Goal: Feedback & Contribution: Contribute content

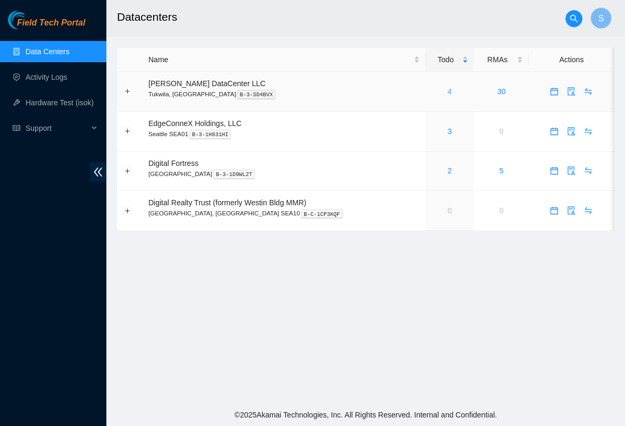
click at [448, 93] on link "4" at bounding box center [450, 91] width 4 height 9
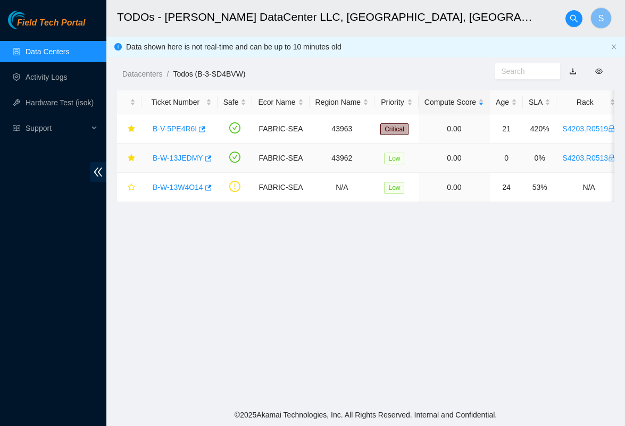
click at [179, 155] on link "B-W-13JEDMY" at bounding box center [178, 158] width 51 height 9
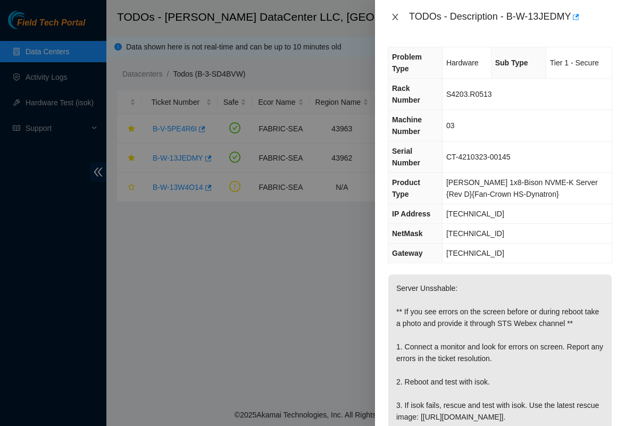
click at [391, 16] on icon "close" at bounding box center [395, 17] width 9 height 9
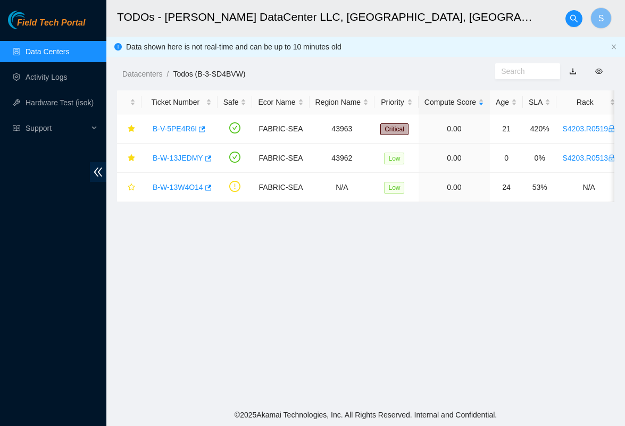
drag, startPoint x: 391, startPoint y: 256, endPoint x: 272, endPoint y: 264, distance: 119.9
click at [272, 264] on main "TODOs - [PERSON_NAME] DataCenter LLC, [GEOGRAPHIC_DATA], [GEOGRAPHIC_DATA] S Da…" at bounding box center [365, 201] width 518 height 403
drag, startPoint x: 330, startPoint y: 265, endPoint x: 246, endPoint y: 262, distance: 84.0
click at [246, 262] on main "TODOs - [PERSON_NAME] DataCenter LLC, [GEOGRAPHIC_DATA], [GEOGRAPHIC_DATA] S Da…" at bounding box center [365, 201] width 518 height 403
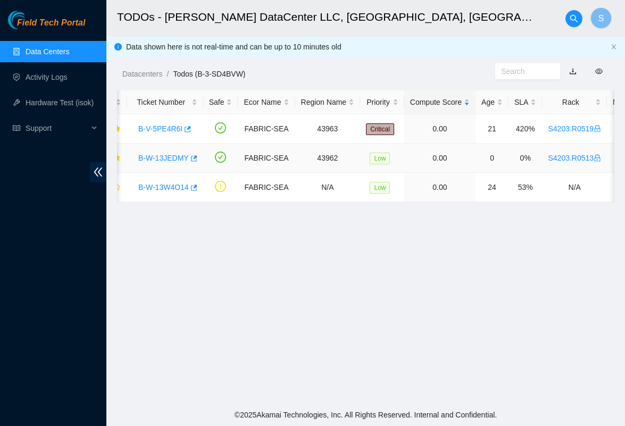
scroll to position [0, 47]
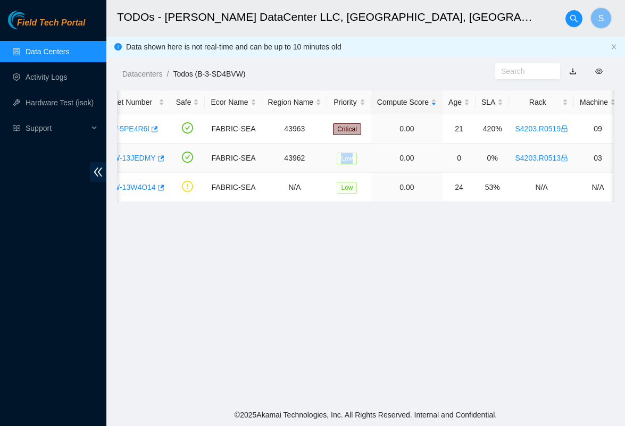
drag, startPoint x: 381, startPoint y: 161, endPoint x: 322, endPoint y: 172, distance: 60.6
click at [322, 172] on tr "B-W-13JEDMY FABRIC-SEA 43962 Low 0.00 0 0% S4203.R0513 03 [TECHNICAL_ID] CT-421…" at bounding box center [557, 158] width 975 height 29
click at [521, 164] on td "S4203.R0513" at bounding box center [541, 158] width 65 height 29
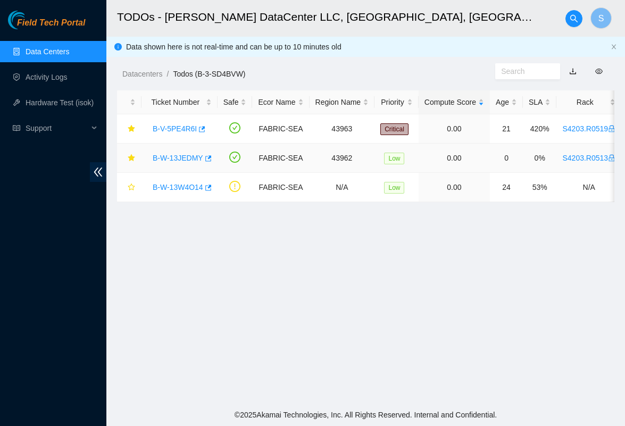
scroll to position [0, 0]
click at [188, 158] on link "B-W-13JEDMY" at bounding box center [178, 158] width 51 height 9
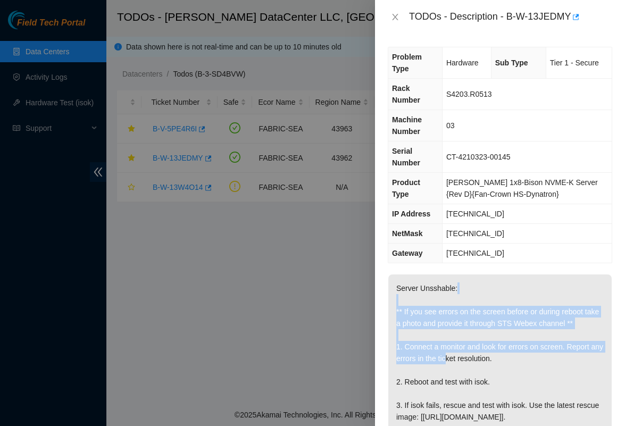
drag, startPoint x: 461, startPoint y: 346, endPoint x: 472, endPoint y: 288, distance: 59.0
click at [472, 288] on p "Server Unsshable: ** If you see errors on the screen before or during reboot ta…" at bounding box center [499, 364] width 223 height 180
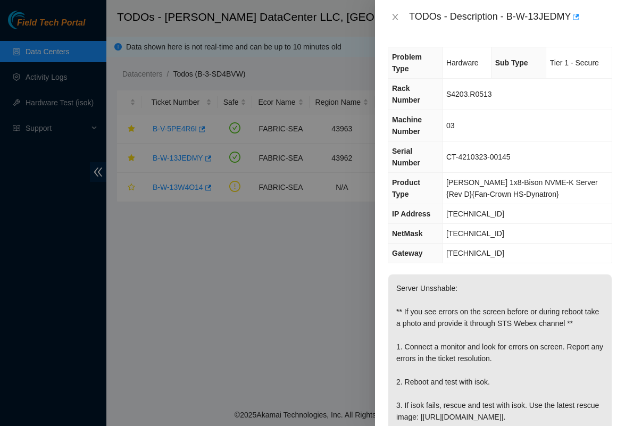
click at [424, 295] on p "Server Unsshable: ** If you see errors on the screen before or during reboot ta…" at bounding box center [499, 364] width 223 height 180
drag, startPoint x: 424, startPoint y: 295, endPoint x: 426, endPoint y: 251, distance: 43.7
click at [426, 251] on div "Problem Type Hardware Sub Type Tier 1 - Secure Rack Number S4203.R0513 Machine …" at bounding box center [500, 230] width 250 height 392
click at [411, 309] on p "Server Unsshable: ** If you see errors on the screen before or during reboot ta…" at bounding box center [499, 364] width 223 height 180
drag, startPoint x: 468, startPoint y: 271, endPoint x: 457, endPoint y: 291, distance: 22.4
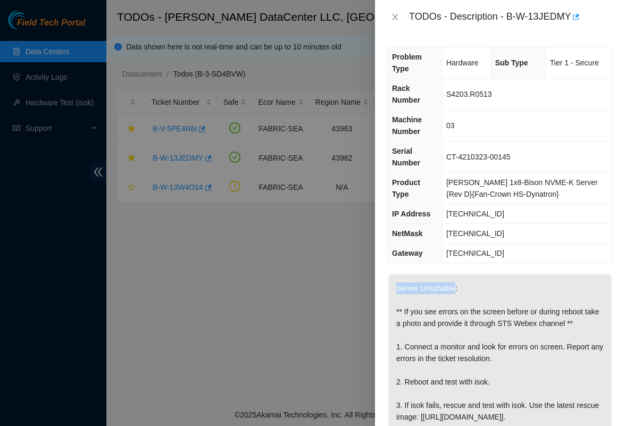
click at [457, 291] on div "Problem Type Hardware Sub Type Tier 1 - Secure Rack Number S4203.R0513 Machine …" at bounding box center [500, 230] width 250 height 392
click at [481, 300] on p "Server Unsshable: ** If you see errors on the screen before or during reboot ta…" at bounding box center [499, 364] width 223 height 180
click at [508, 16] on div "TODOs - Description - B-W-13JEDMY" at bounding box center [510, 17] width 203 height 17
copy div "B-W-13JEDMY"
drag, startPoint x: 508, startPoint y: 16, endPoint x: 548, endPoint y: 19, distance: 40.0
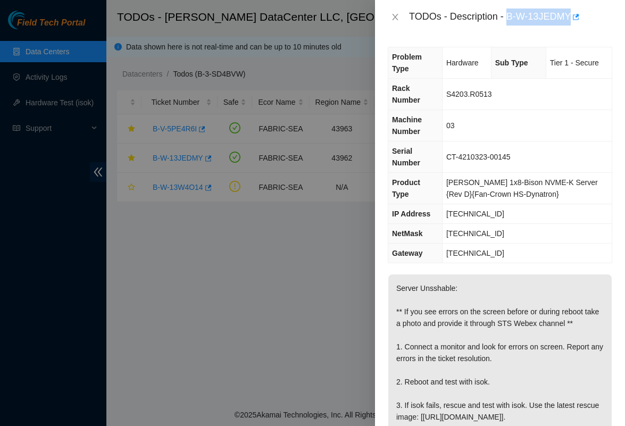
click at [548, 19] on div "TODOs - Description - B-W-13JEDMY" at bounding box center [510, 17] width 203 height 17
click at [520, 24] on div "TODOs - Description - B-W-13JEDMY" at bounding box center [510, 17] width 203 height 17
click at [396, 19] on icon "close" at bounding box center [395, 17] width 9 height 9
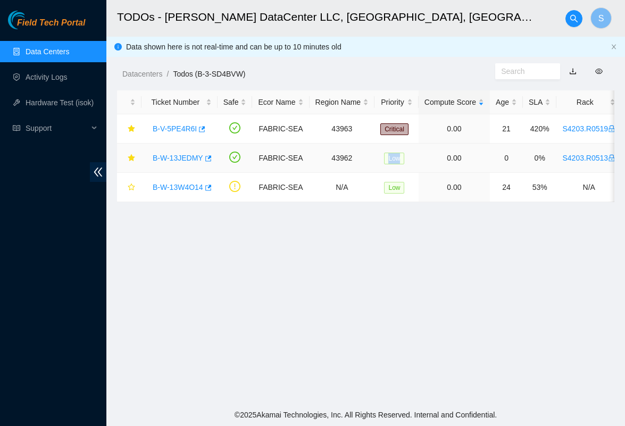
drag, startPoint x: 448, startPoint y: 156, endPoint x: 360, endPoint y: 161, distance: 88.4
click at [360, 161] on tr "B-W-13JEDMY FABRIC-SEA 43962 Low 0.00 0 0% S4203.R0513 03 [TECHNICAL_ID] CT-421…" at bounding box center [604, 158] width 975 height 29
click at [455, 170] on td "0.00" at bounding box center [453, 158] width 71 height 29
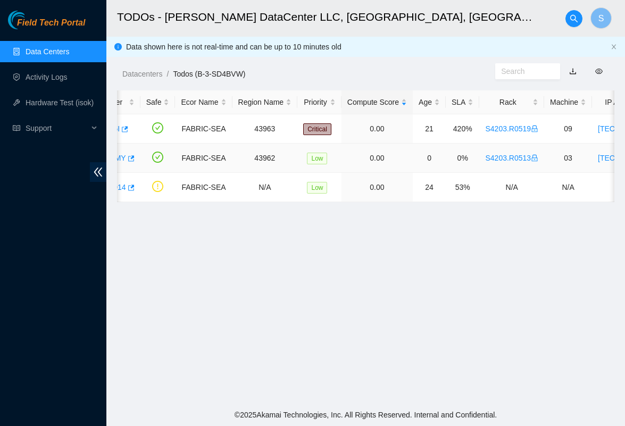
scroll to position [0, 71]
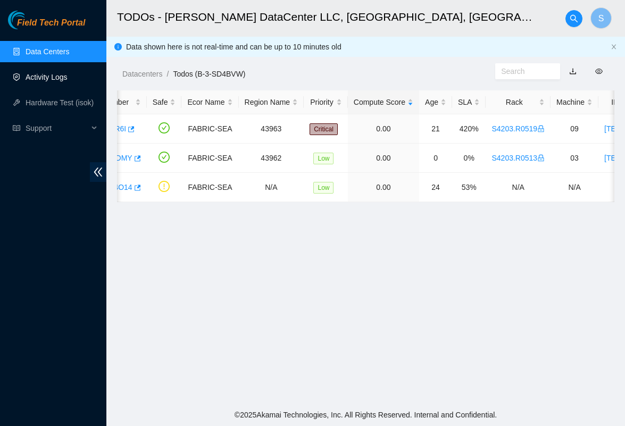
click at [48, 76] on link "Activity Logs" at bounding box center [47, 77] width 42 height 9
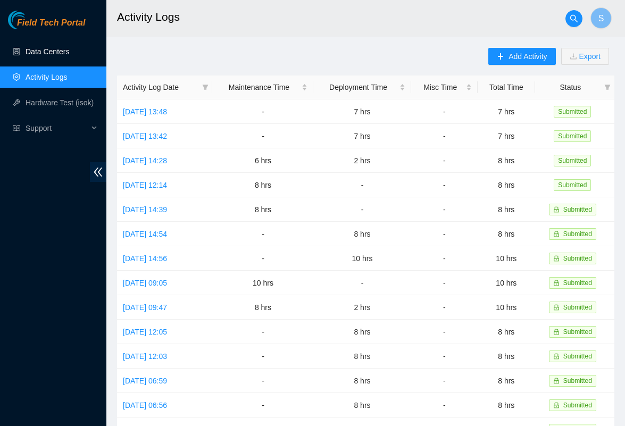
click at [50, 54] on link "Data Centers" at bounding box center [48, 51] width 44 height 9
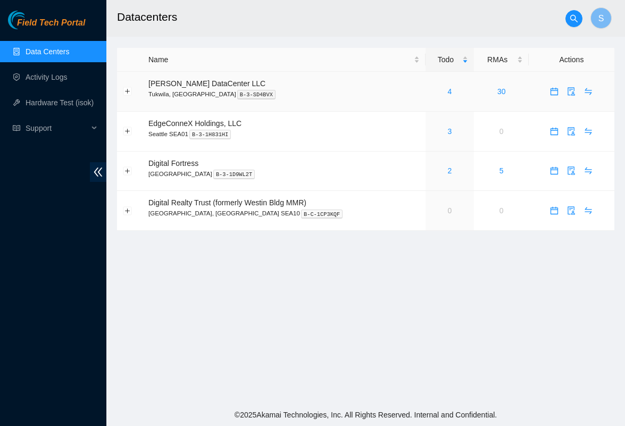
click at [431, 90] on div "4" at bounding box center [449, 92] width 37 height 12
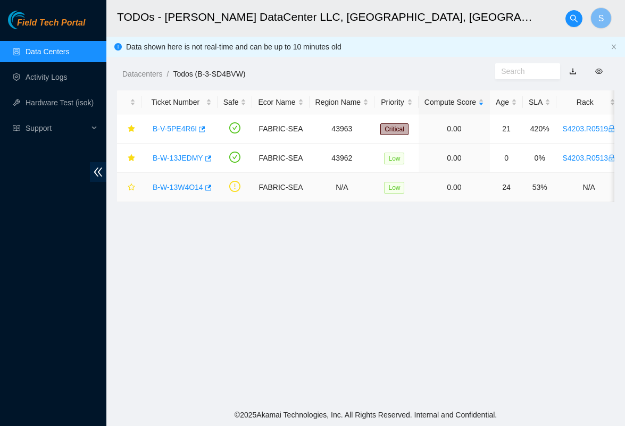
click at [193, 190] on link "B-W-13W4O14" at bounding box center [178, 187] width 51 height 9
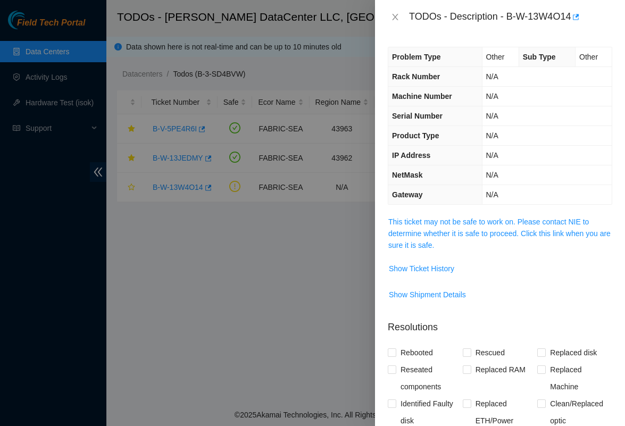
click at [395, 27] on div "TODOs - Description - B-W-13W4O14" at bounding box center [500, 17] width 250 height 34
click at [396, 19] on icon "close" at bounding box center [395, 17] width 9 height 9
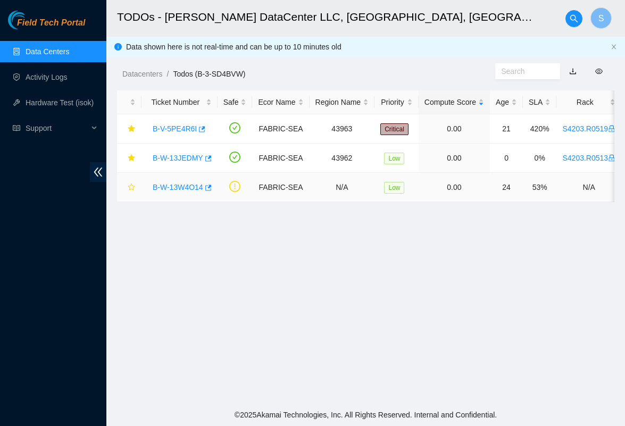
click at [201, 184] on link "B-W-13W4O14" at bounding box center [178, 187] width 51 height 9
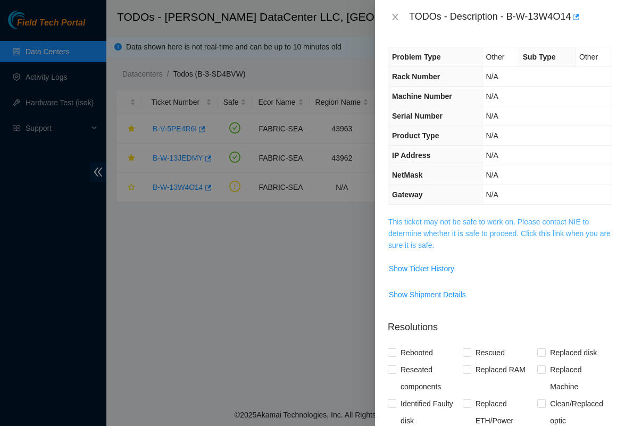
click at [461, 219] on link "This ticket may not be safe to work on. Please contact NIE to determine whether…" at bounding box center [499, 233] width 222 height 32
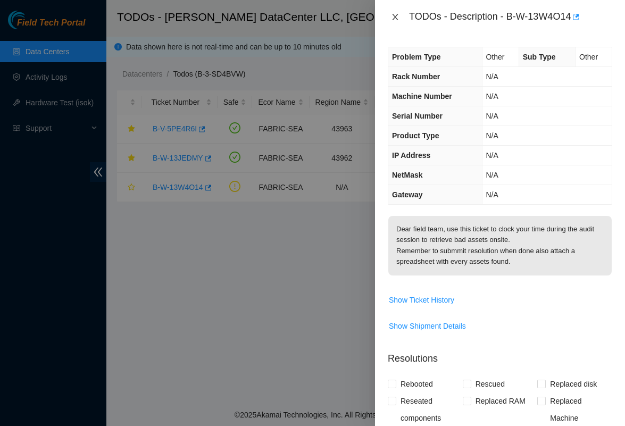
click at [397, 21] on button "Close" at bounding box center [395, 17] width 15 height 10
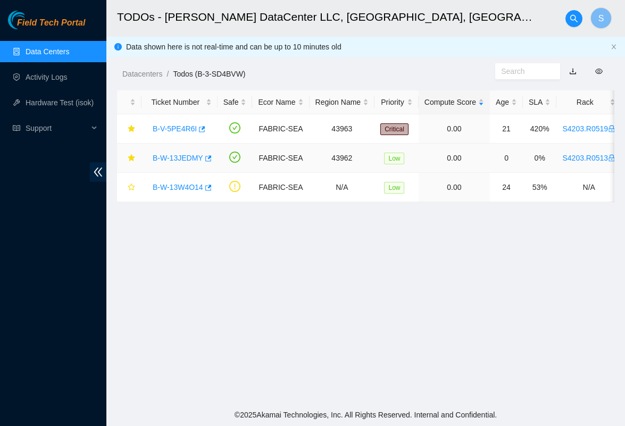
click at [188, 159] on link "B-W-13JEDMY" at bounding box center [178, 158] width 51 height 9
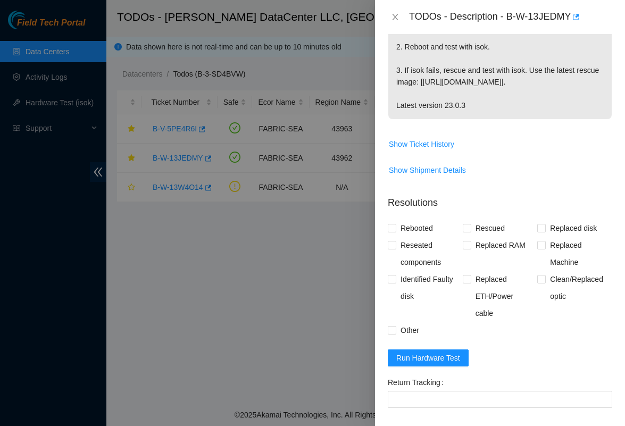
scroll to position [322, 0]
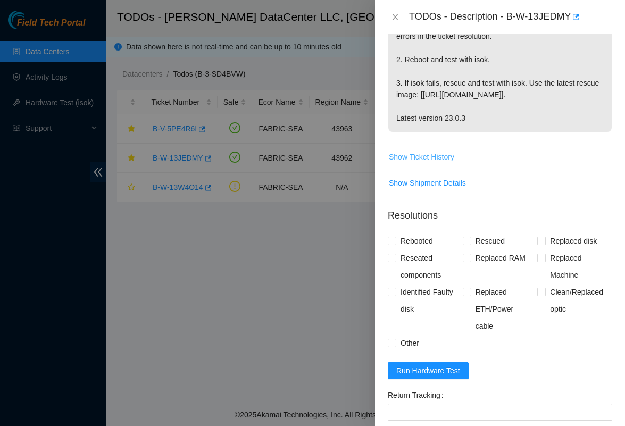
click at [438, 163] on span "Show Ticket History" at bounding box center [421, 157] width 65 height 12
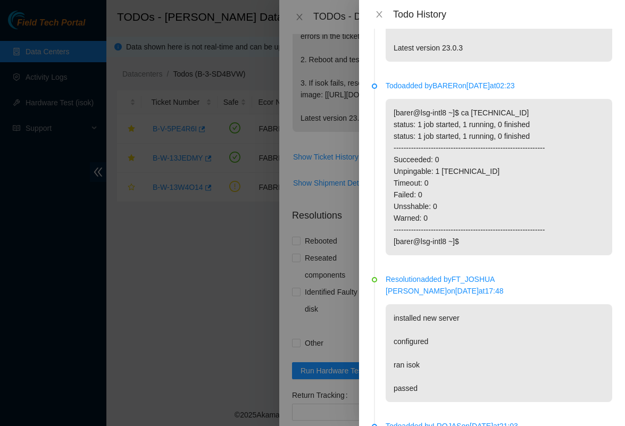
scroll to position [169, 0]
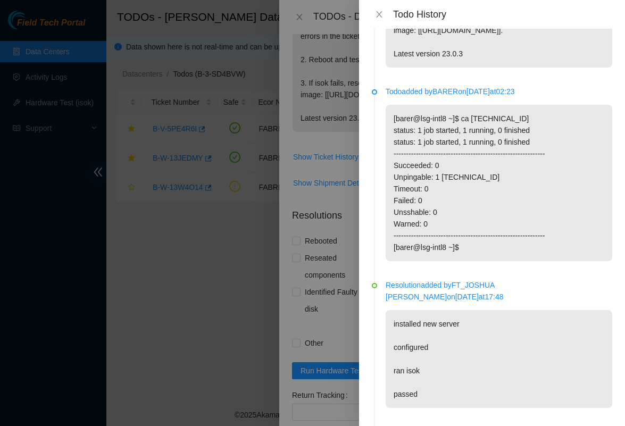
drag, startPoint x: 478, startPoint y: 273, endPoint x: 463, endPoint y: 290, distance: 22.6
click at [463, 261] on p "[barer@lsg-intl8 ~]$ ca [TECHNICAL_ID] status: 1 job started, 1 running, 0 fini…" at bounding box center [498, 183] width 226 height 156
drag, startPoint x: 463, startPoint y: 290, endPoint x: 462, endPoint y: 316, distance: 26.1
click at [462, 261] on p "[barer@lsg-intl8 ~]$ ca [TECHNICAL_ID] status: 1 job started, 1 running, 0 fini…" at bounding box center [498, 183] width 226 height 156
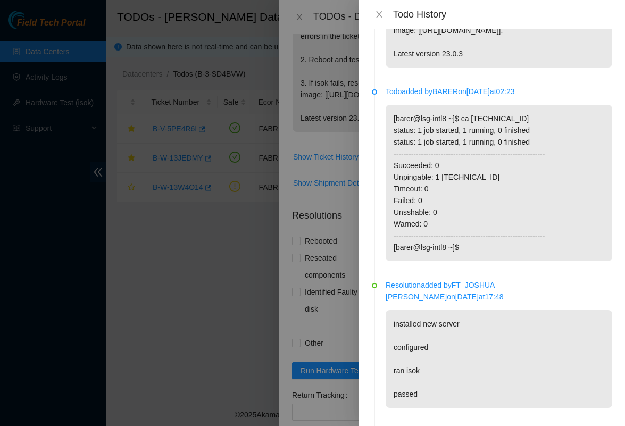
click at [462, 261] on p "[barer@lsg-intl8 ~]$ ca [TECHNICAL_ID] status: 1 job started, 1 running, 0 fini…" at bounding box center [498, 183] width 226 height 156
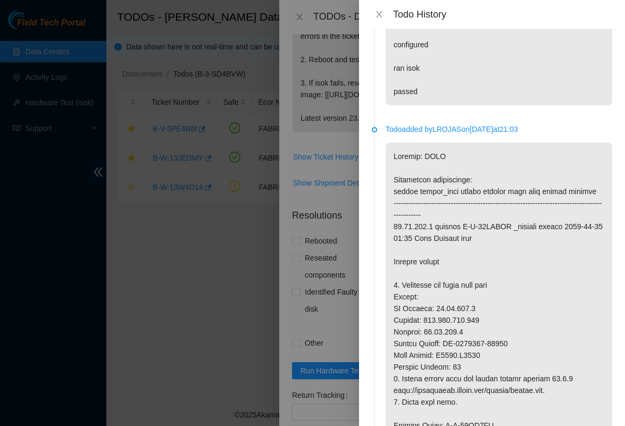
scroll to position [493, 0]
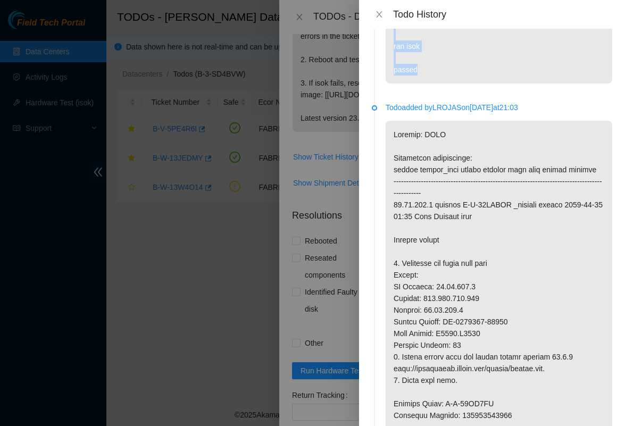
drag, startPoint x: 391, startPoint y: 256, endPoint x: 456, endPoint y: 336, distance: 102.9
click at [456, 83] on p "installed new server configured ran isok passed" at bounding box center [498, 35] width 226 height 98
drag, startPoint x: 456, startPoint y: 336, endPoint x: 378, endPoint y: 253, distance: 113.2
click at [378, 105] on li "Resolution added by [PERSON_NAME] on [DATE] 17:48 installed new server configur…" at bounding box center [492, 32] width 240 height 147
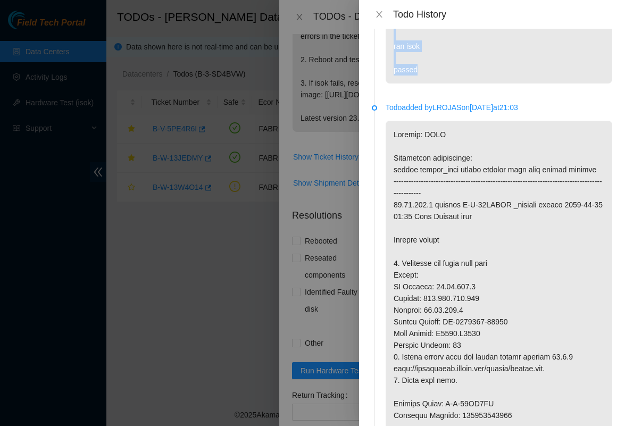
click at [384, 105] on li "Resolution added by [PERSON_NAME] on [DATE] 17:48 installed new server configur…" at bounding box center [492, 32] width 240 height 147
drag, startPoint x: 388, startPoint y: 255, endPoint x: 447, endPoint y: 335, distance: 99.5
click at [447, 83] on p "installed new server configured ran isok passed" at bounding box center [498, 35] width 226 height 98
click at [507, 83] on p "installed new server configured ran isok passed" at bounding box center [498, 35] width 226 height 98
drag, startPoint x: 489, startPoint y: 332, endPoint x: 386, endPoint y: 256, distance: 127.6
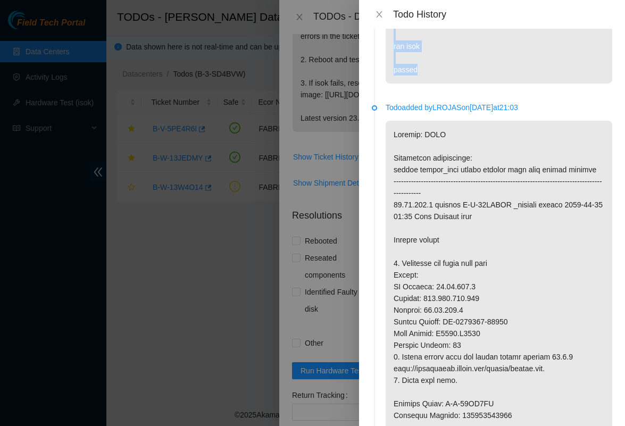
click at [386, 83] on p "installed new server configured ran isok passed" at bounding box center [498, 35] width 226 height 98
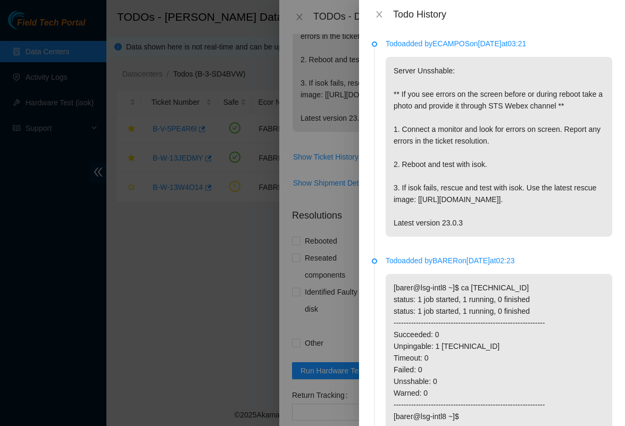
scroll to position [0, 0]
click at [380, 18] on icon "close" at bounding box center [379, 14] width 9 height 9
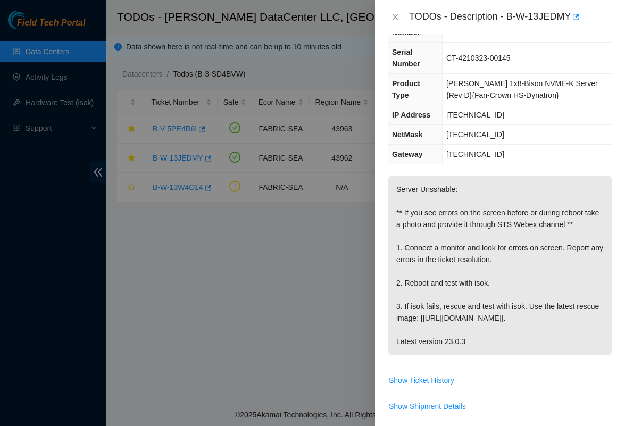
scroll to position [100, 0]
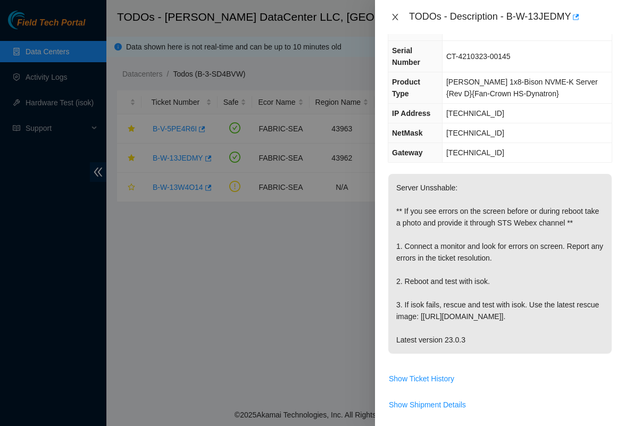
click at [396, 19] on icon "close" at bounding box center [395, 17] width 9 height 9
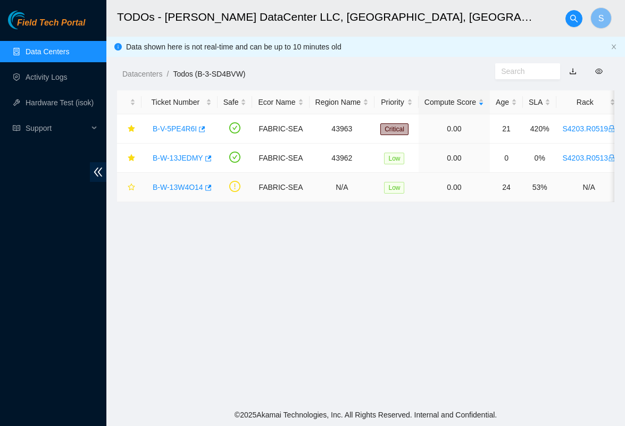
click at [199, 189] on link "B-W-13W4O14" at bounding box center [178, 187] width 51 height 9
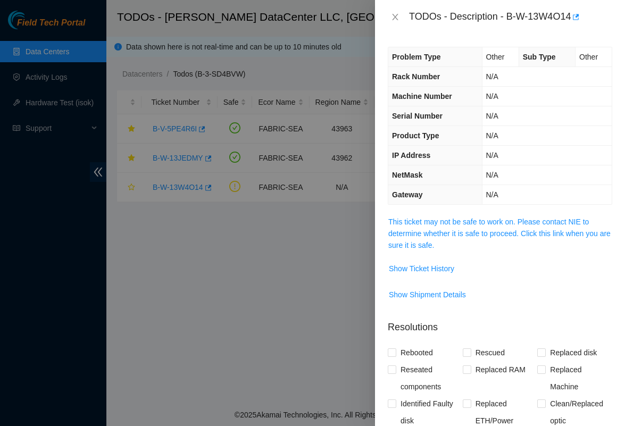
scroll to position [0, 0]
click at [405, 230] on link "This ticket may not be safe to work on. Please contact NIE to determine whether…" at bounding box center [499, 233] width 222 height 32
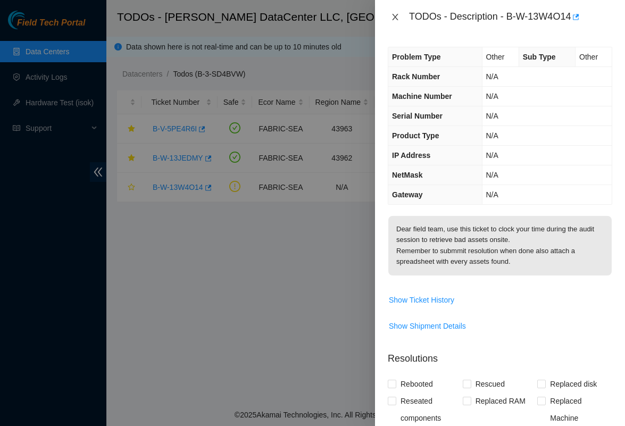
click at [395, 21] on button "Close" at bounding box center [395, 17] width 15 height 10
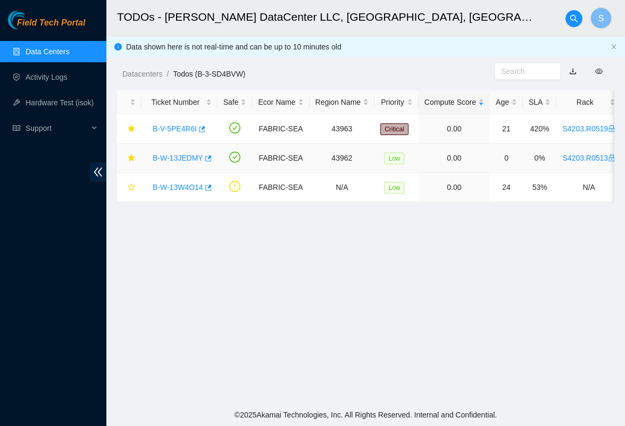
click at [172, 157] on link "B-W-13JEDMY" at bounding box center [178, 158] width 51 height 9
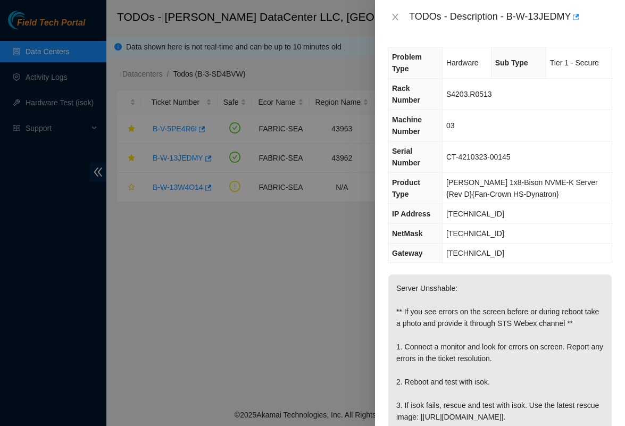
click at [397, 25] on div "TODOs - Description - B-W-13JEDMY" at bounding box center [500, 17] width 224 height 17
click at [399, 8] on div "TODOs - Description - B-W-13JEDMY" at bounding box center [500, 17] width 250 height 34
click at [396, 14] on icon "close" at bounding box center [395, 17] width 9 height 9
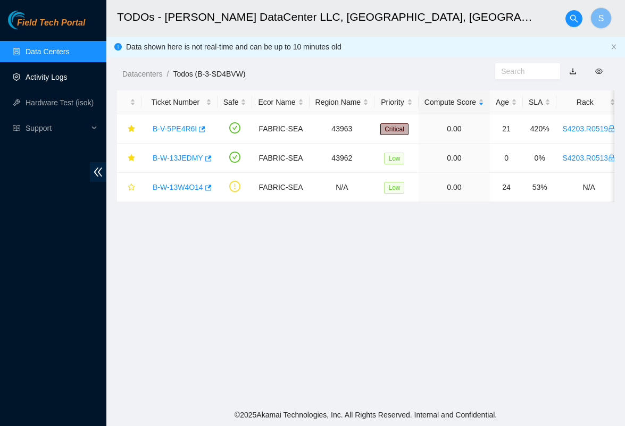
click at [40, 77] on link "Activity Logs" at bounding box center [47, 77] width 42 height 9
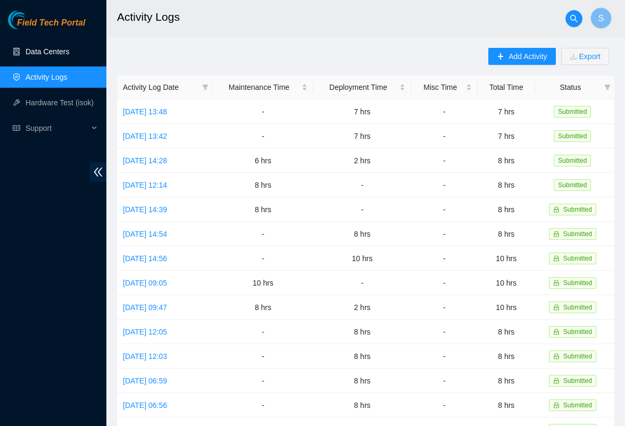
click at [53, 47] on link "Data Centers" at bounding box center [48, 51] width 44 height 9
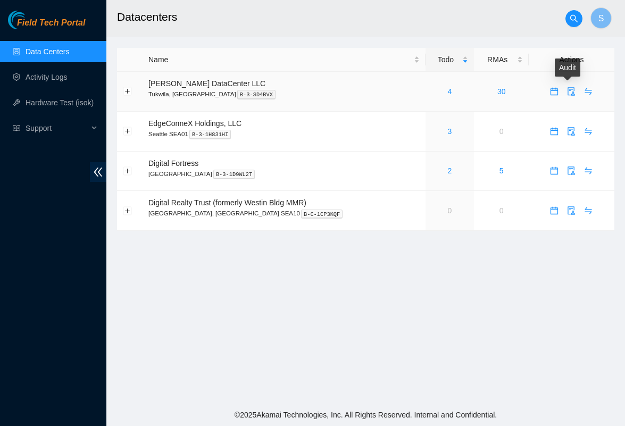
click at [550, 95] on icon "calendar" at bounding box center [554, 91] width 9 height 9
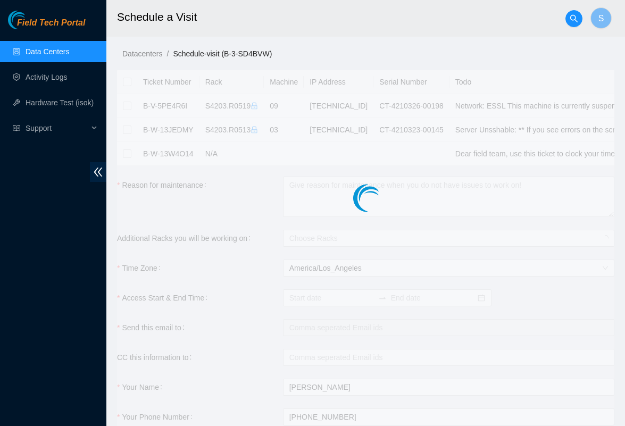
checkbox input "true"
type input "[DATE] 07:59"
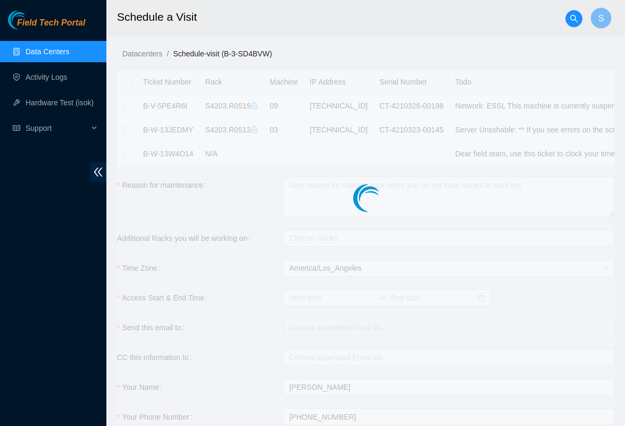
type input "[DATE] 07:58"
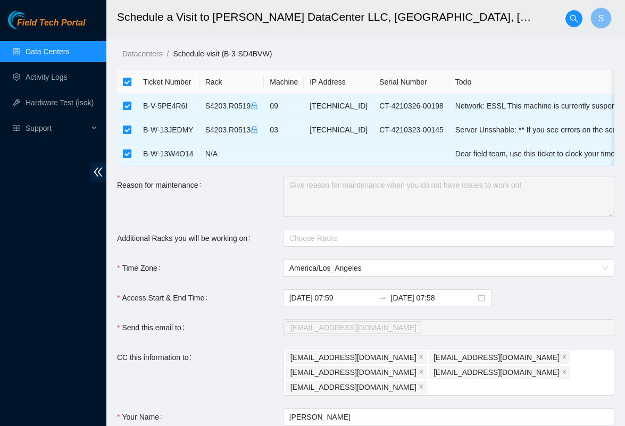
click at [131, 81] on input "checkbox" at bounding box center [127, 82] width 9 height 9
checkbox input "false"
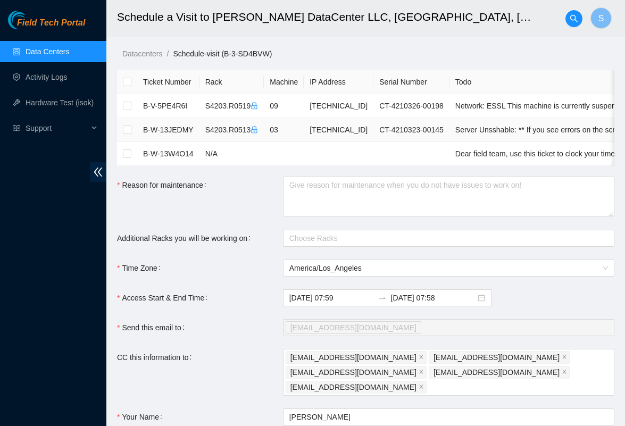
click at [133, 130] on td at bounding box center [127, 130] width 20 height 24
click at [125, 130] on input "checkbox" at bounding box center [127, 129] width 9 height 9
checkbox input "true"
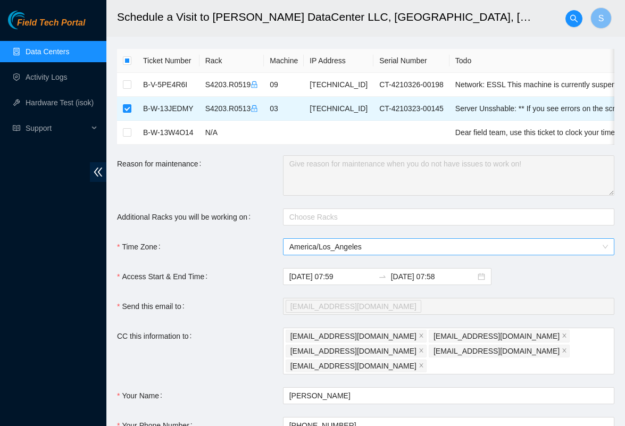
scroll to position [15, 0]
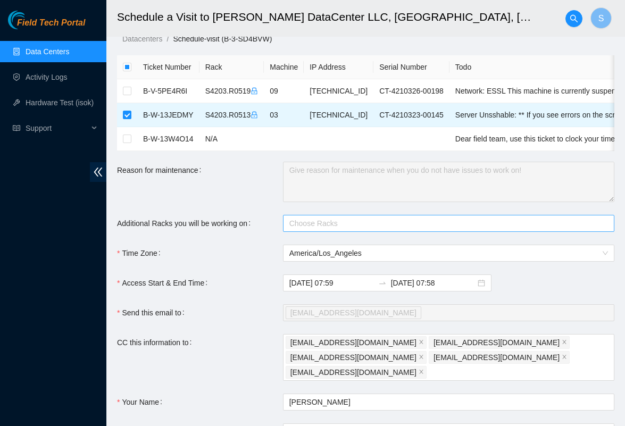
click at [388, 228] on div at bounding box center [442, 223] width 315 height 13
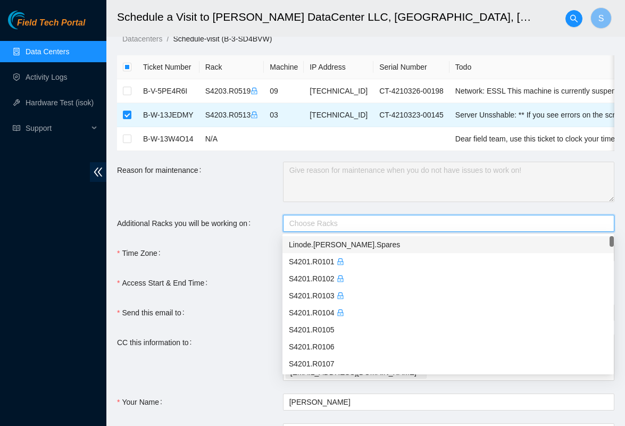
click at [242, 205] on form "Ticket Number Rack Machine IP Address Serial Number Todo B-V-5PE4R6I S4203.R051…" at bounding box center [365, 277] width 497 height 444
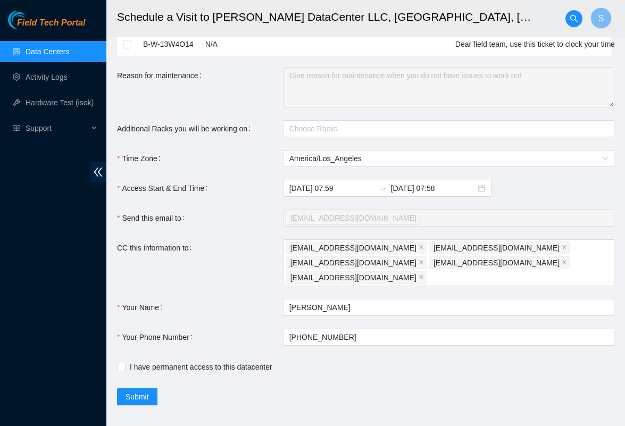
scroll to position [109, 0]
click at [139, 391] on span "Submit" at bounding box center [136, 397] width 23 height 12
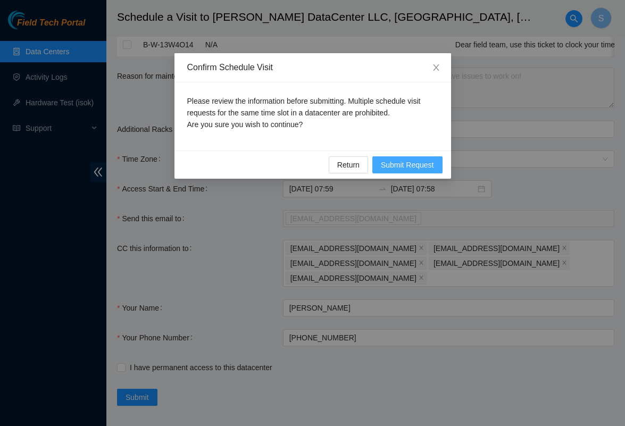
click at [397, 161] on span "Submit Request" at bounding box center [407, 165] width 53 height 12
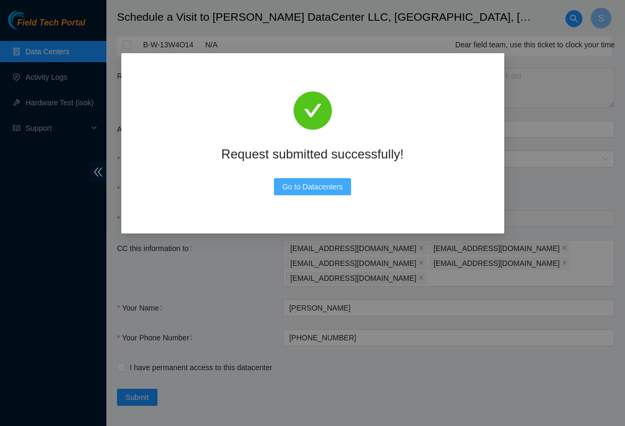
click at [301, 190] on span "Go to Datacenters" at bounding box center [312, 187] width 61 height 12
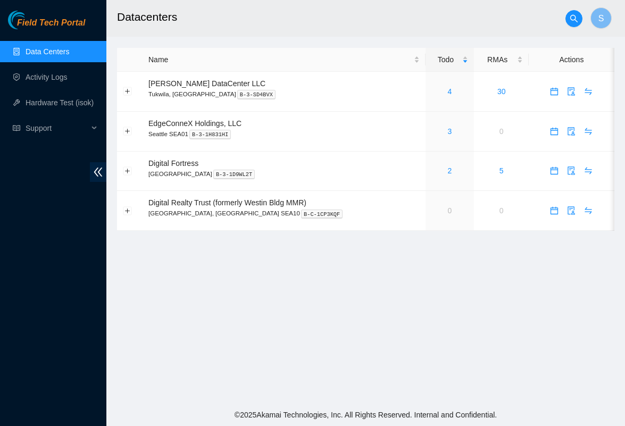
click at [327, 321] on main "Datacenters S Name Todo RMAs Actions Sabey DataCenter LLC Tukwila, WA B-3-SD4BV…" at bounding box center [365, 201] width 518 height 403
click at [448, 89] on link "4" at bounding box center [450, 91] width 4 height 9
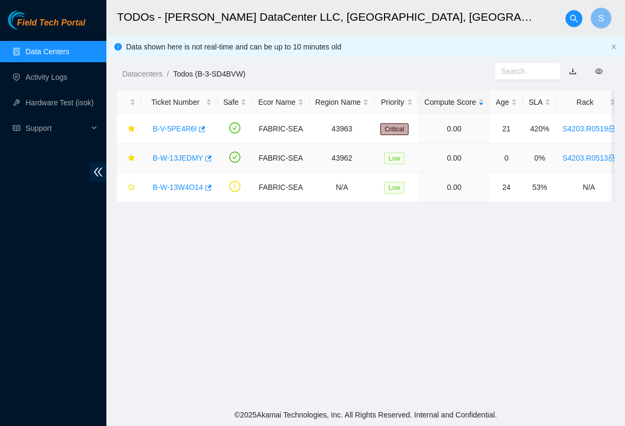
click at [187, 159] on link "B-W-13JEDMY" at bounding box center [178, 158] width 51 height 9
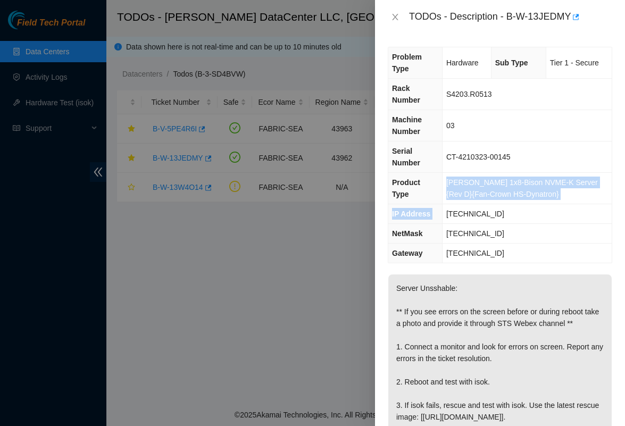
drag, startPoint x: 442, startPoint y: 183, endPoint x: 529, endPoint y: 204, distance: 89.2
click at [529, 204] on tbody "Problem Type Hardware Sub Type Tier 1 - Secure Rack Number S4203.R0513 Machine …" at bounding box center [499, 154] width 223 height 215
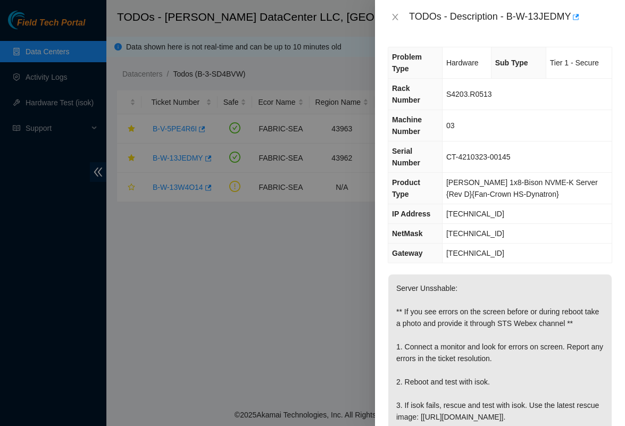
click at [531, 229] on td "[TECHNICAL_ID]" at bounding box center [527, 234] width 170 height 20
click at [394, 16] on icon "close" at bounding box center [395, 17] width 9 height 9
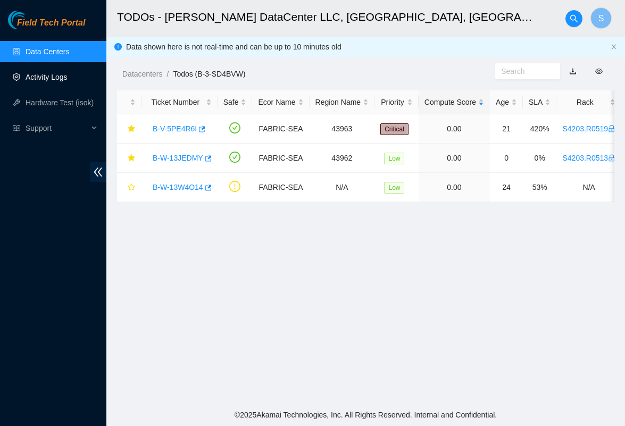
click at [30, 77] on link "Activity Logs" at bounding box center [47, 77] width 42 height 9
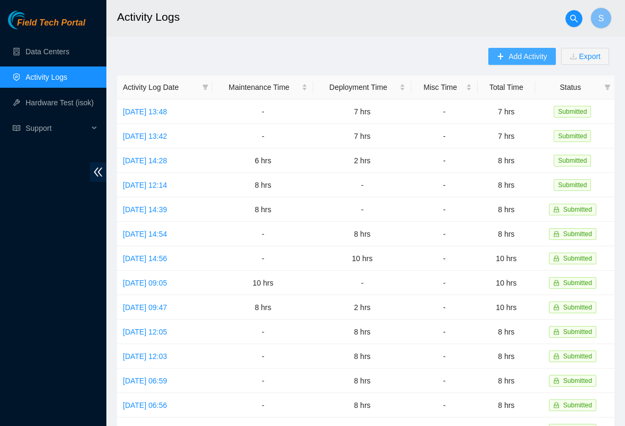
click at [502, 58] on button "Add Activity" at bounding box center [521, 56] width 67 height 17
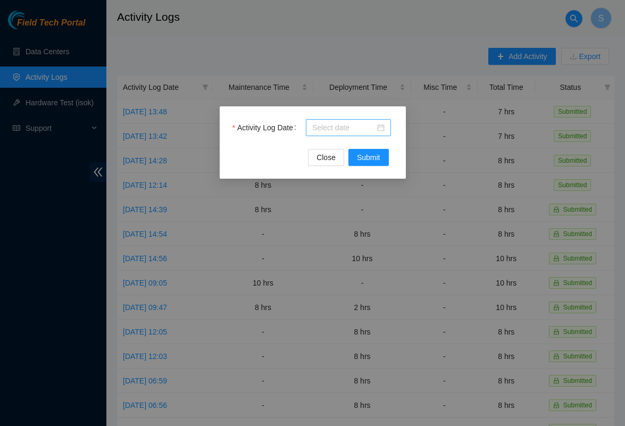
click at [376, 124] on div at bounding box center [348, 128] width 72 height 12
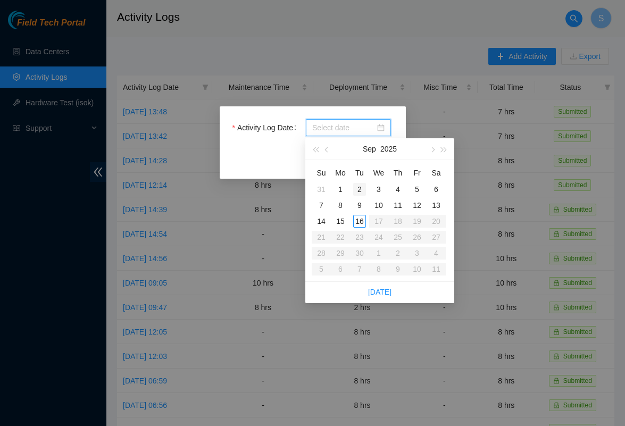
type input "2025-09-02"
type input "[DATE]"
type input "2025-09-14"
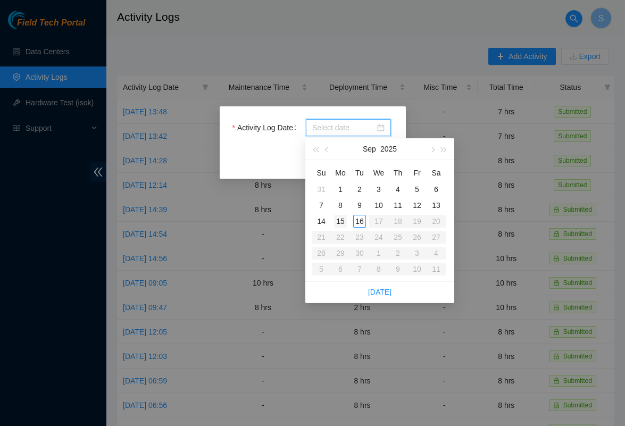
type input "[DATE]"
click at [336, 219] on div "15" at bounding box center [340, 221] width 13 height 13
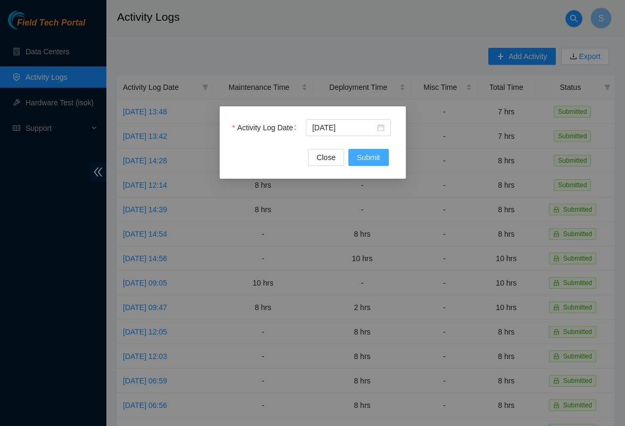
click at [372, 153] on span "Submit" at bounding box center [368, 158] width 23 height 12
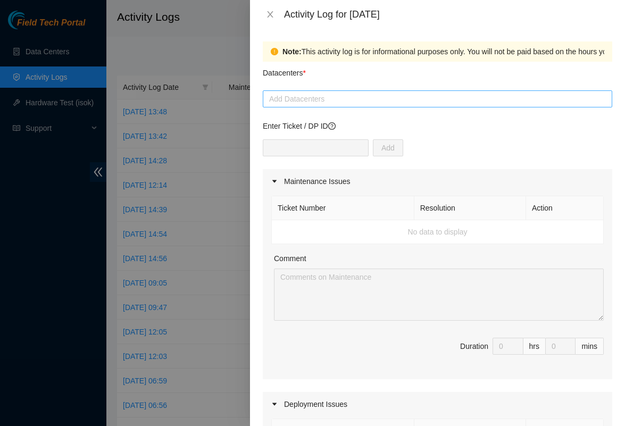
click at [337, 99] on div at bounding box center [437, 98] width 344 height 13
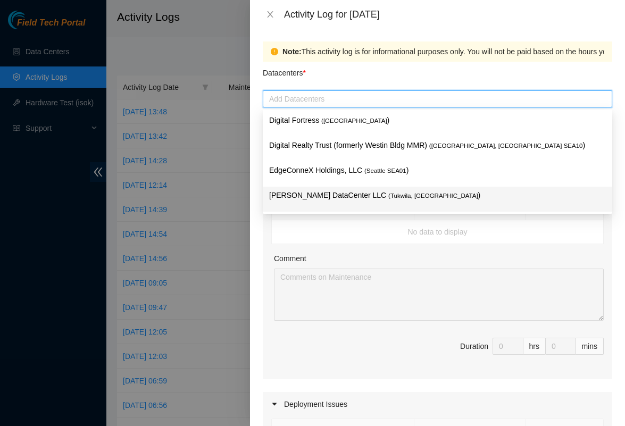
click at [323, 195] on p "Sabey DataCenter LLC ( Tukwila, WA )" at bounding box center [437, 195] width 336 height 12
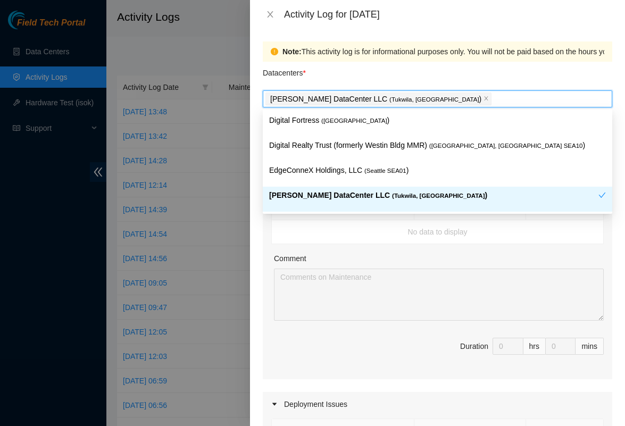
click at [297, 235] on td "No data to display" at bounding box center [438, 232] width 332 height 24
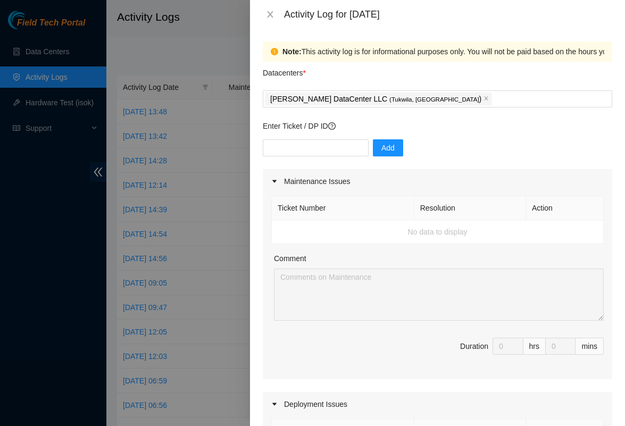
click at [310, 158] on div "Add" at bounding box center [437, 154] width 349 height 30
click at [310, 157] on div "Add" at bounding box center [437, 154] width 349 height 30
click at [310, 147] on input "text" at bounding box center [316, 147] width 106 height 17
type input "DP85242"
click at [396, 145] on button "Add" at bounding box center [388, 147] width 30 height 17
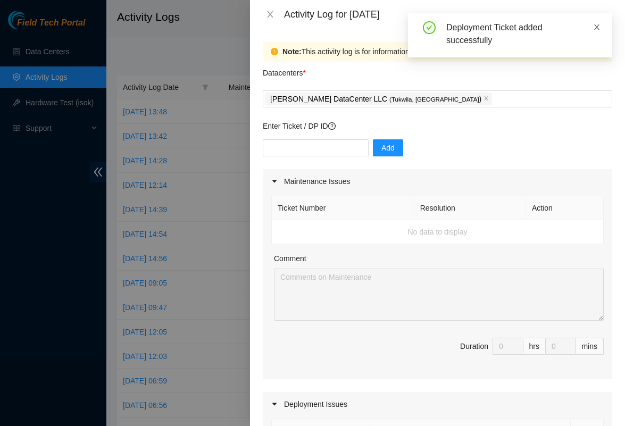
click at [598, 31] on span at bounding box center [596, 27] width 7 height 9
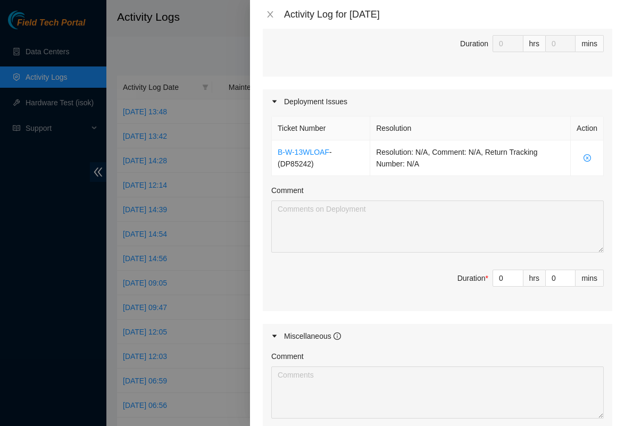
scroll to position [304, 0]
click at [508, 274] on input "0" at bounding box center [508, 277] width 30 height 16
type input "1"
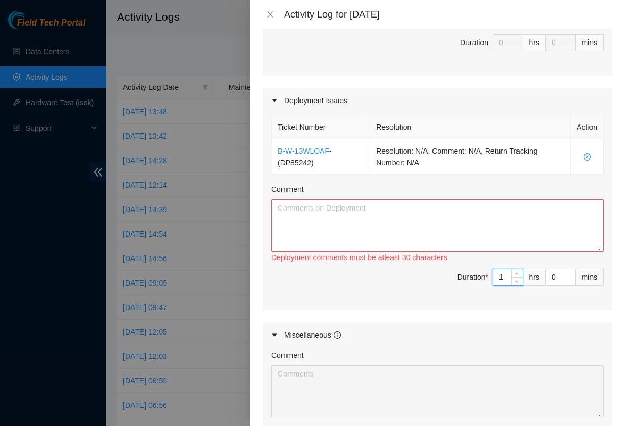
type input "10"
click at [412, 229] on textarea "Comment" at bounding box center [437, 225] width 332 height 52
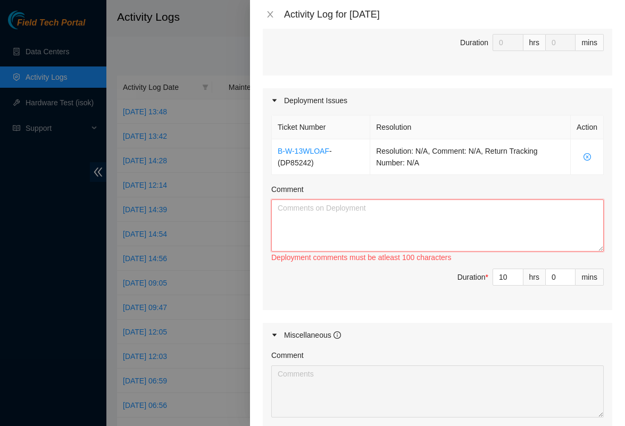
click at [400, 229] on textarea "Comment" at bounding box center [437, 225] width 332 height 52
paste textarea "Progress on DP85242: - Servers arrived today: Servers on SO: B-W-13X4NYD 2 X SM…"
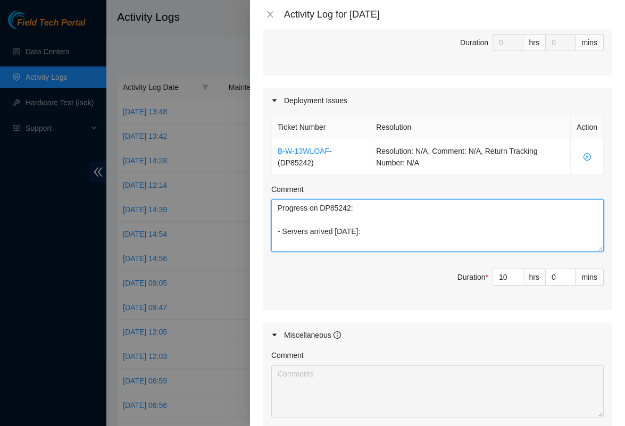
scroll to position [281, 0]
type textarea "Progress on DP85242: - Servers arrived today: Servers on SO: B-W-13X4NYD 2 X SM…"
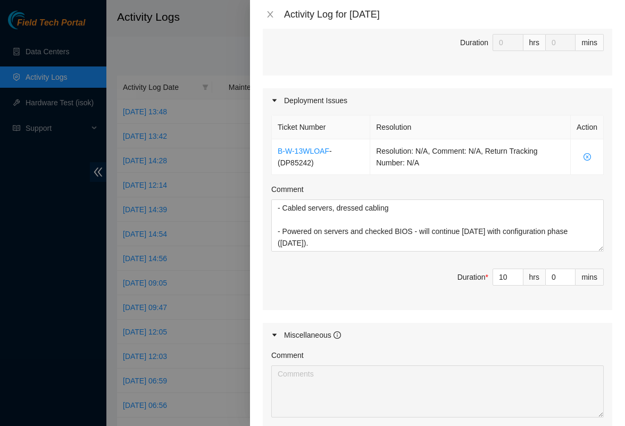
click at [373, 306] on div "Ticket Number Resolution Action B-W-13WLOAF - ( DP85242 ) Resolution: N/A, Comm…" at bounding box center [437, 211] width 349 height 197
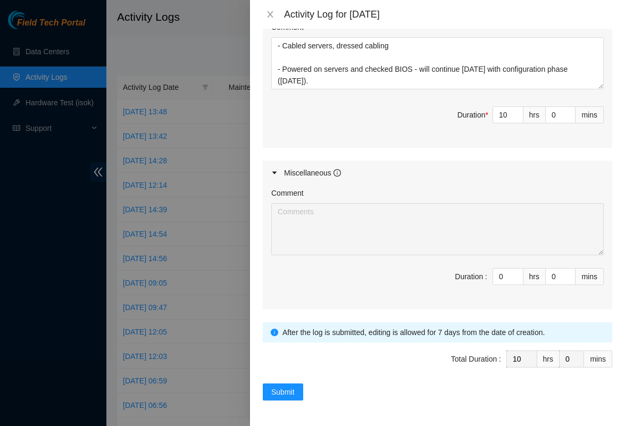
scroll to position [466, 0]
click at [285, 396] on span "Submit" at bounding box center [282, 392] width 23 height 12
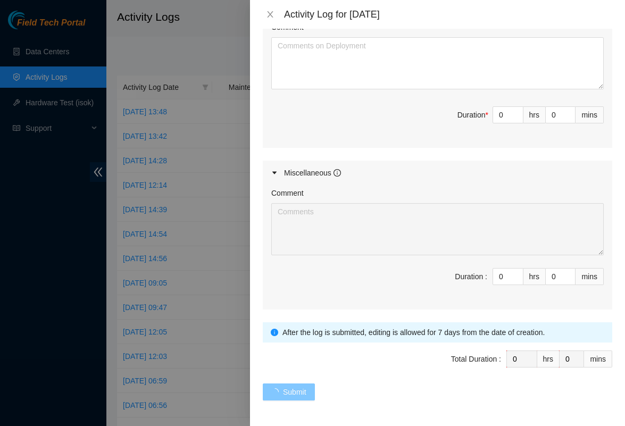
scroll to position [0, 0]
